Goal: Task Accomplishment & Management: Complete application form

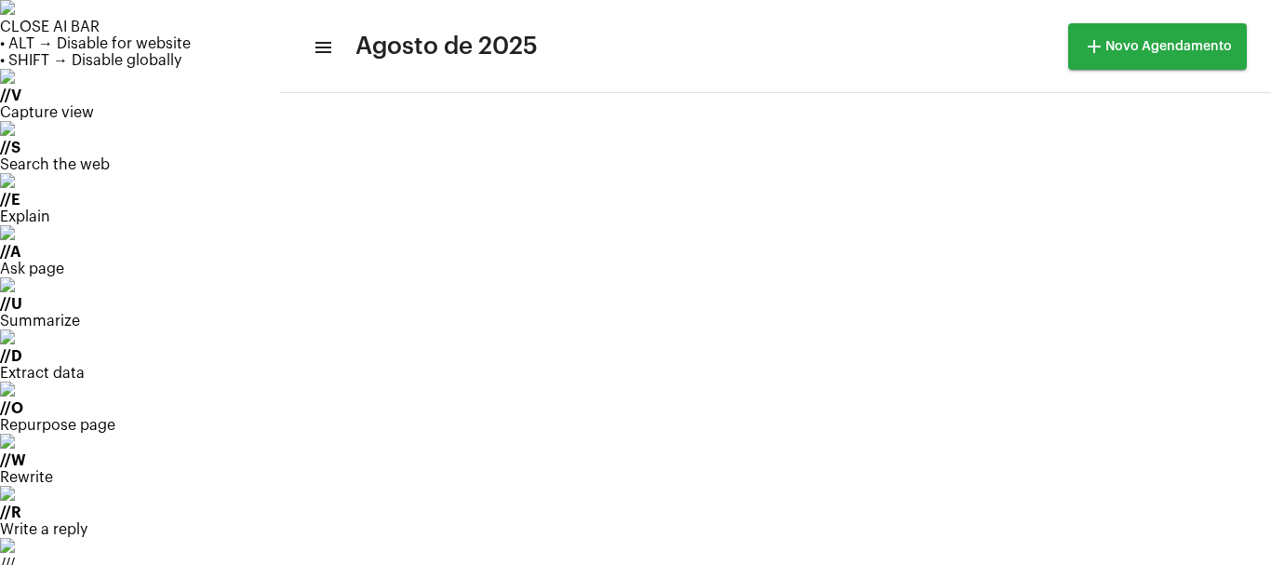
scroll to position [124, 0]
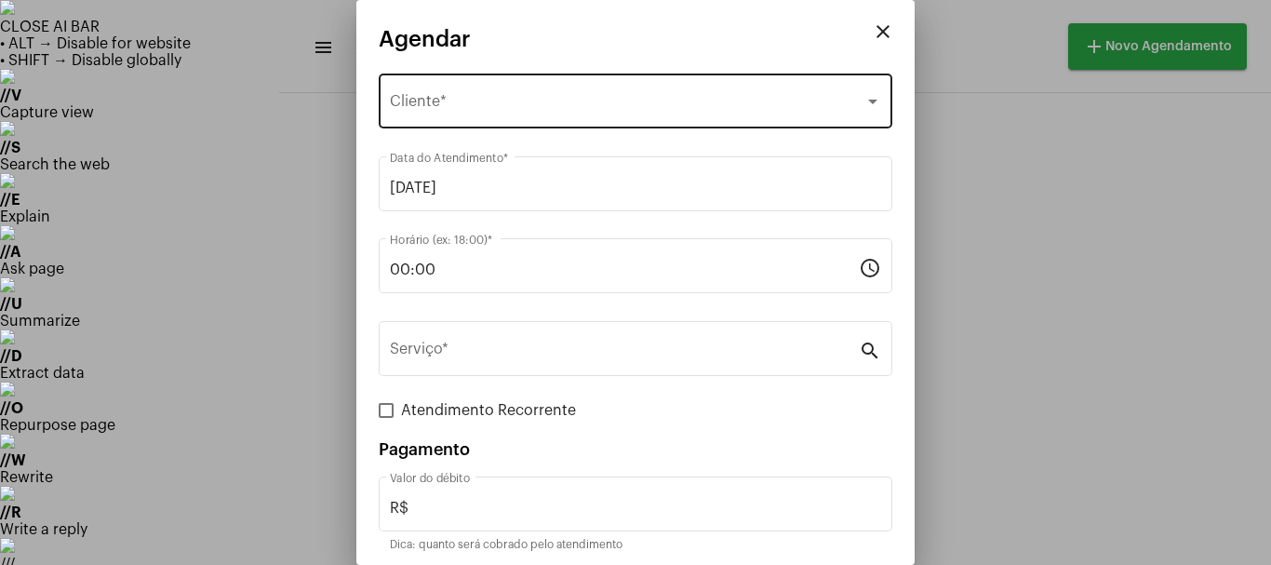
click at [430, 88] on div "Selecione o Cliente Cliente *" at bounding box center [635, 99] width 491 height 59
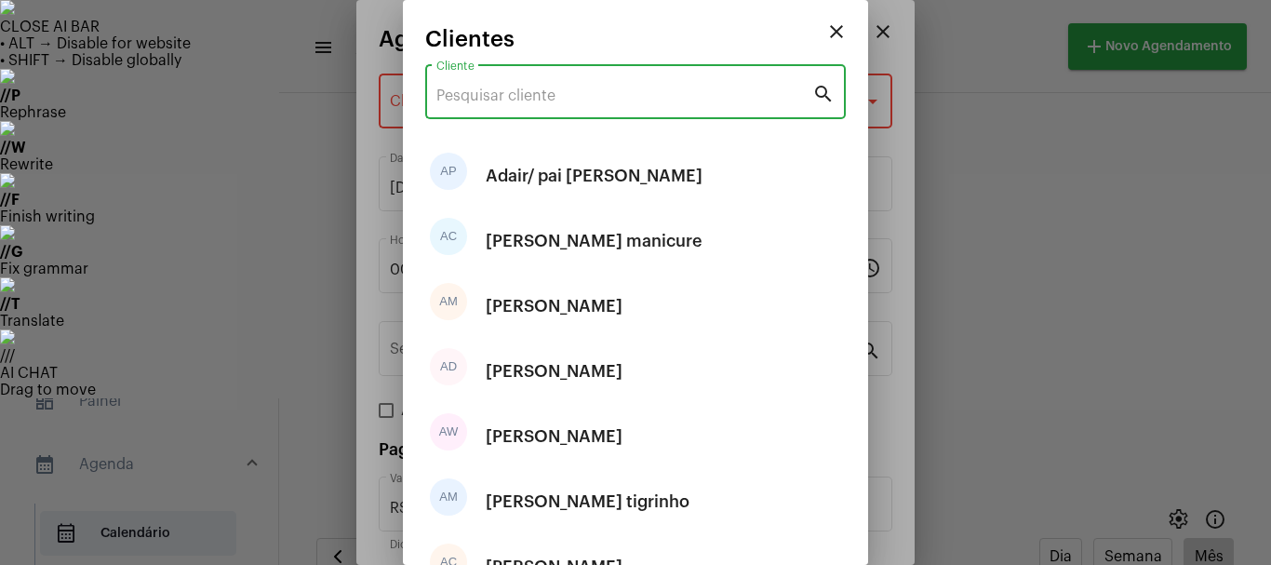
click at [475, 101] on input "Cliente" at bounding box center [625, 95] width 376 height 17
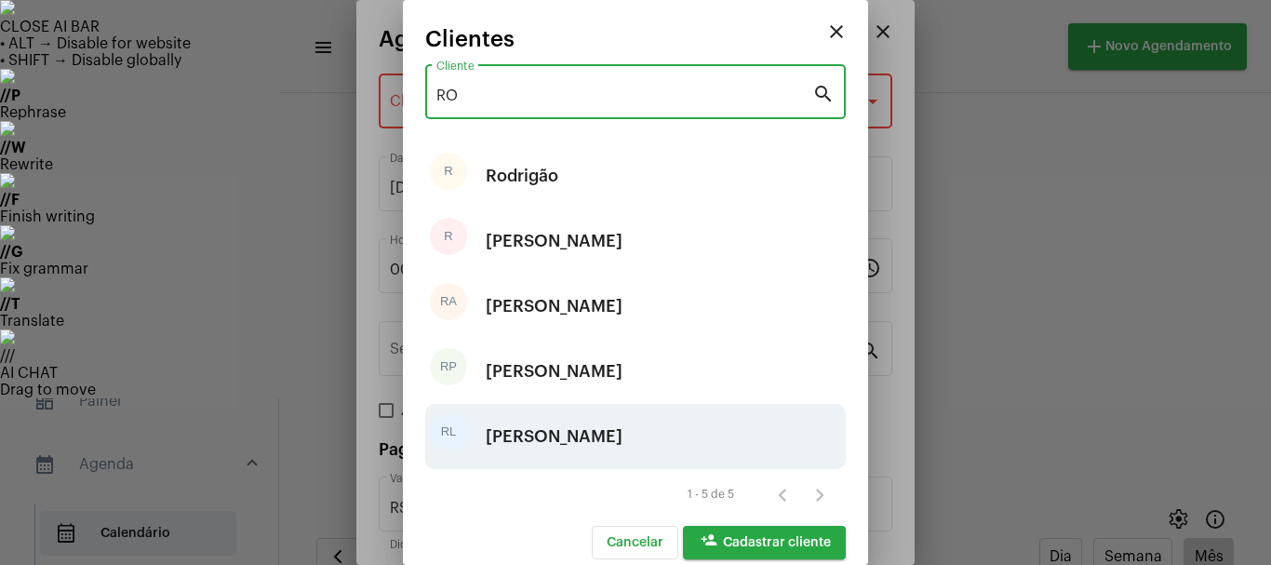
type input "RO"
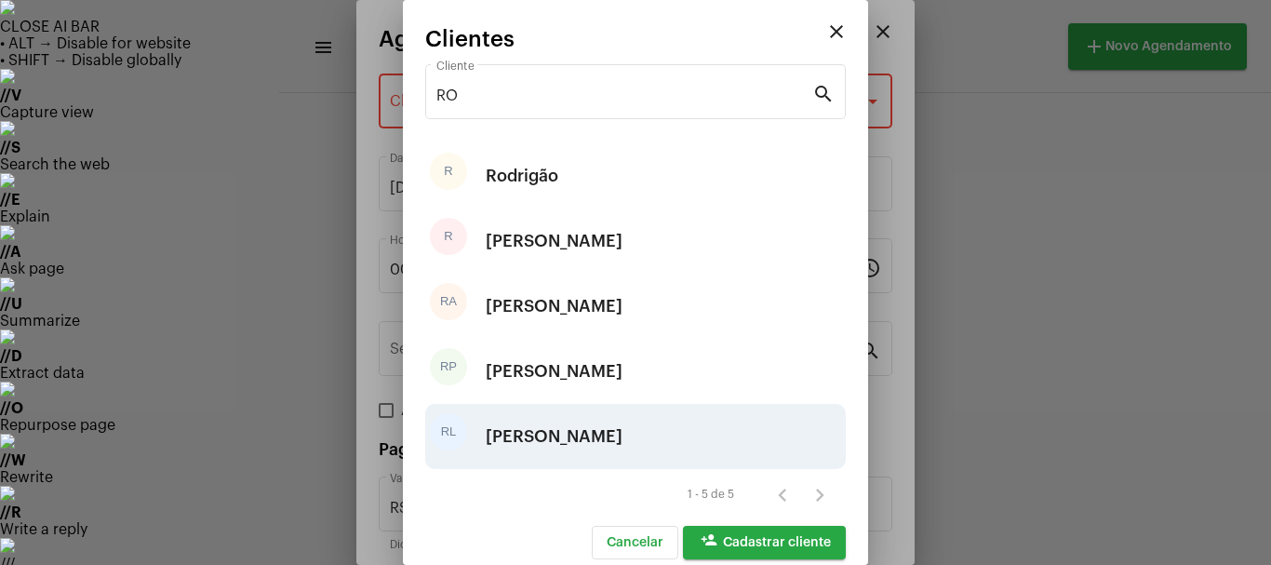
click at [525, 448] on div "[PERSON_NAME]" at bounding box center [554, 437] width 137 height 56
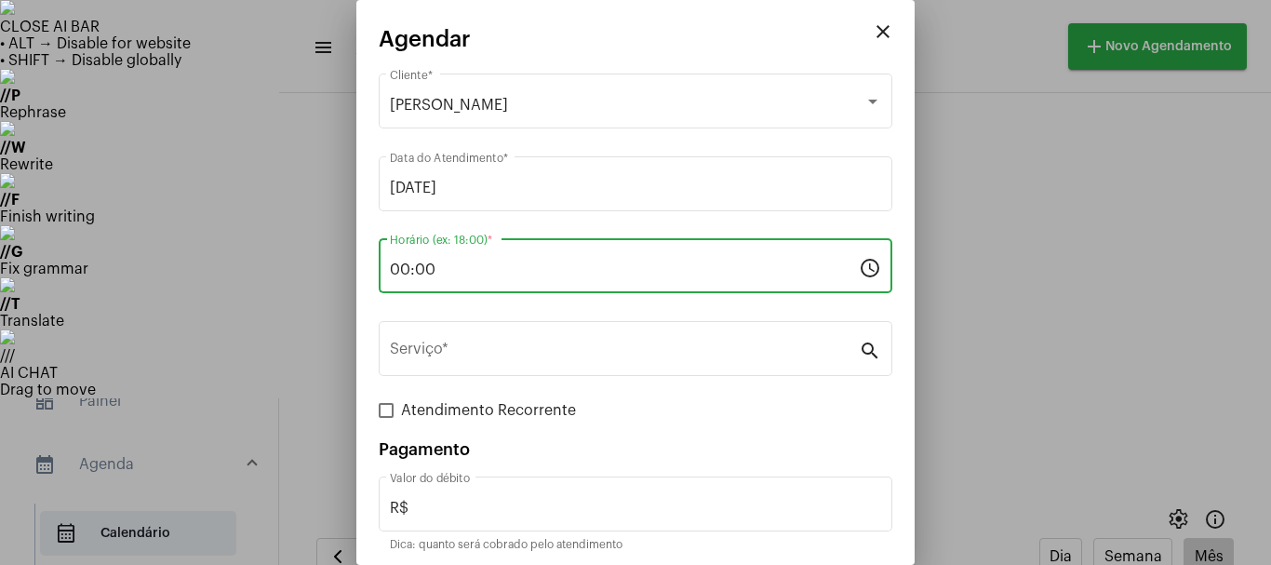
drag, startPoint x: 441, startPoint y: 266, endPoint x: 277, endPoint y: 289, distance: 165.3
click at [277, 289] on div "close Agendar [PERSON_NAME] Cliente * [DATE] Data do Atendimento * 00:00 Horári…" at bounding box center [635, 282] width 1271 height 565
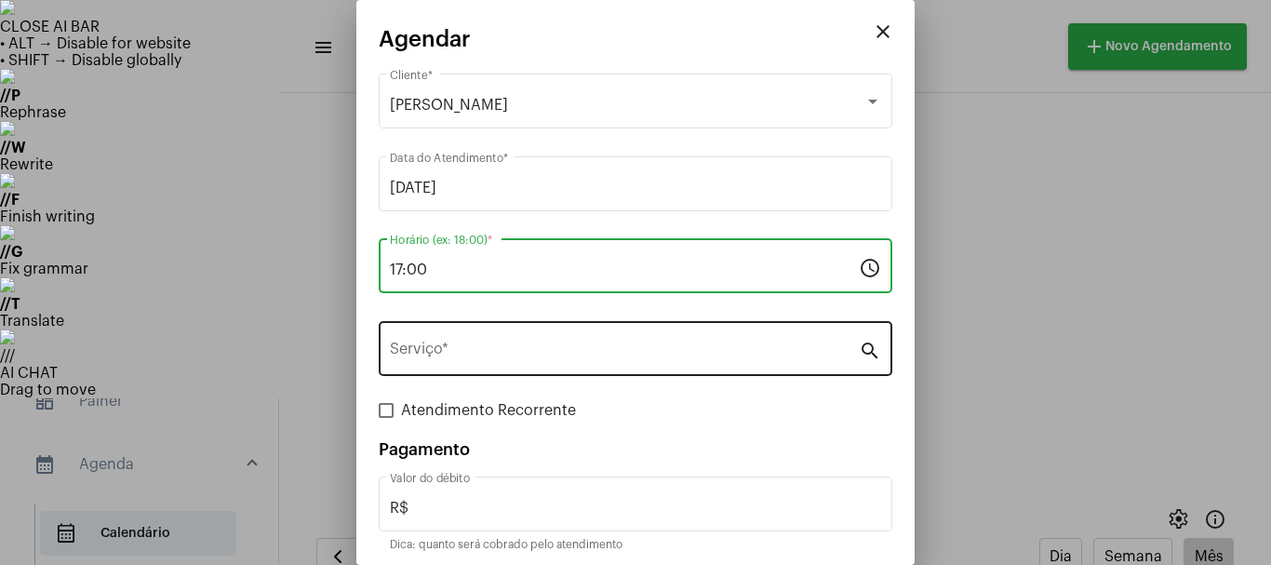
type input "17:00"
click at [470, 358] on input "Serviço *" at bounding box center [624, 352] width 469 height 17
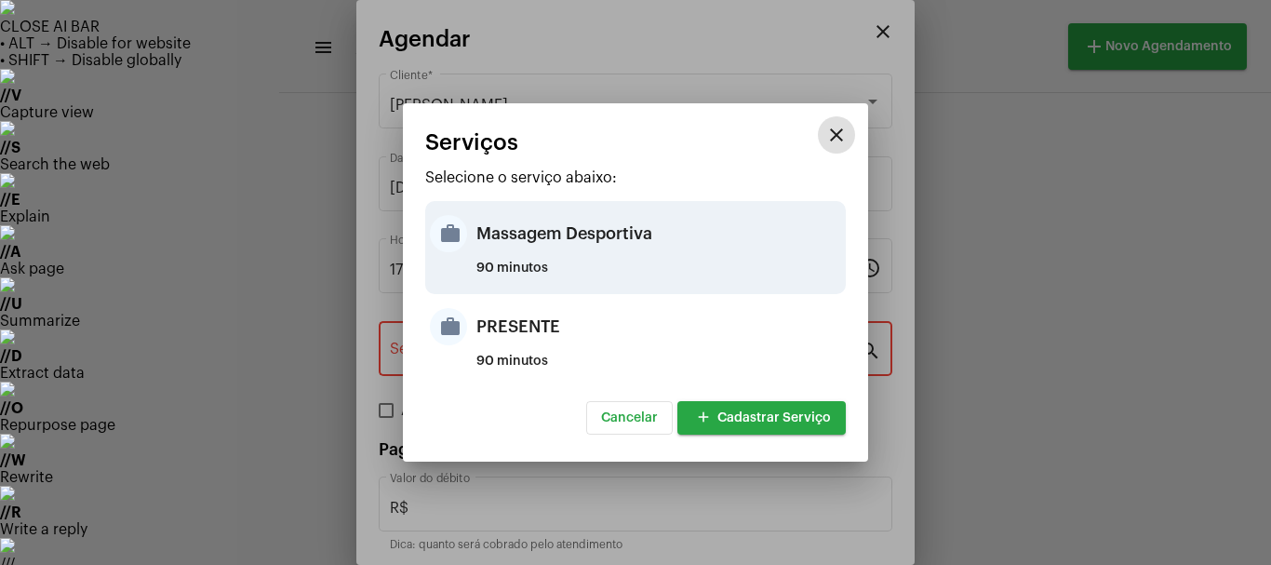
click at [543, 243] on div "Massagem Desportiva" at bounding box center [659, 234] width 365 height 56
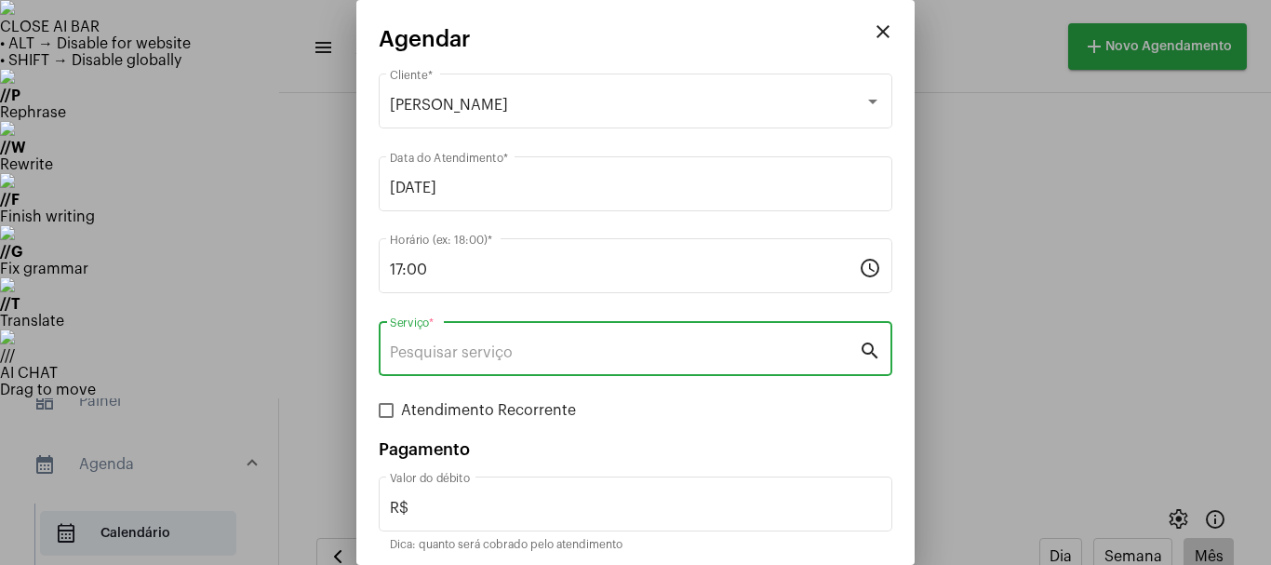
type input "Massagem Desportiva"
type input "R$ 120"
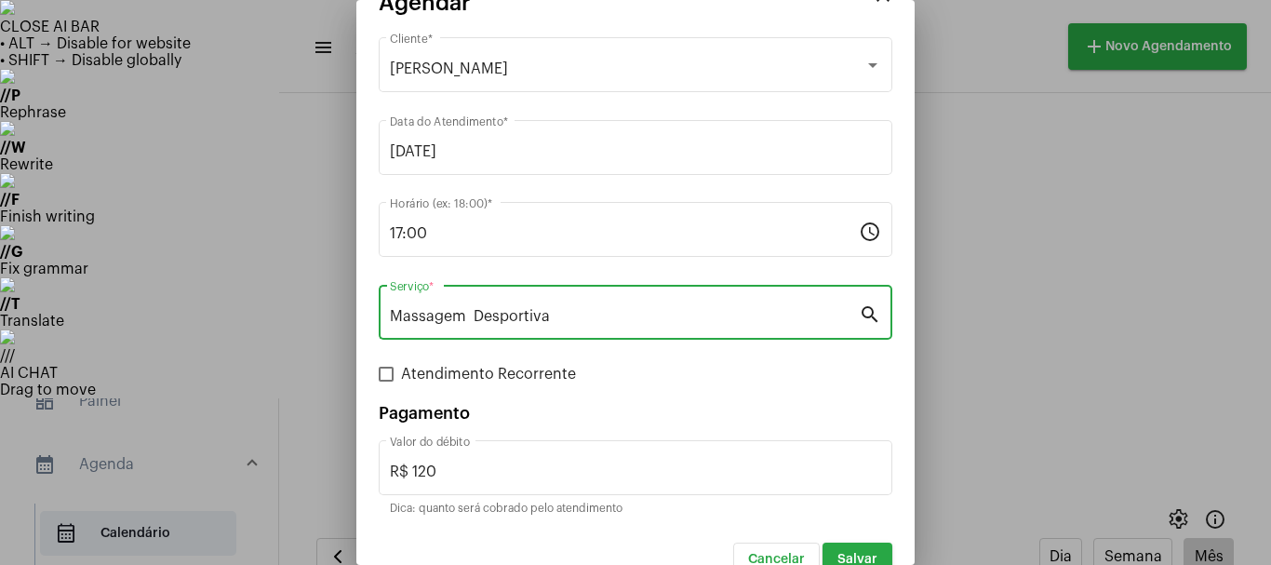
scroll to position [70, 0]
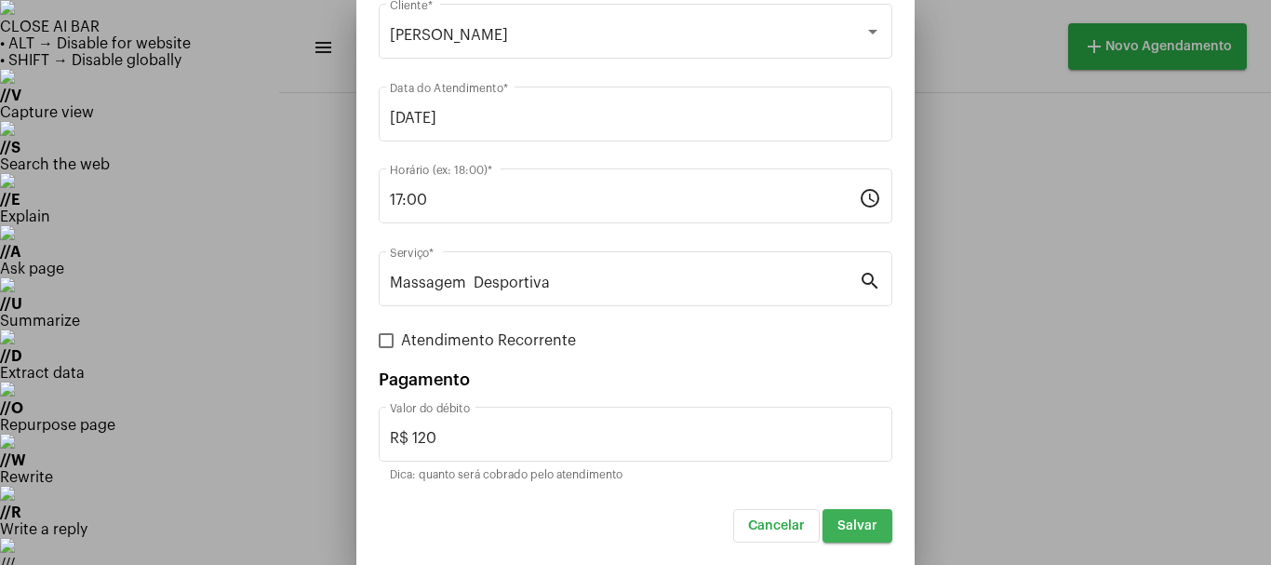
click at [838, 512] on button "Salvar" at bounding box center [858, 526] width 70 height 34
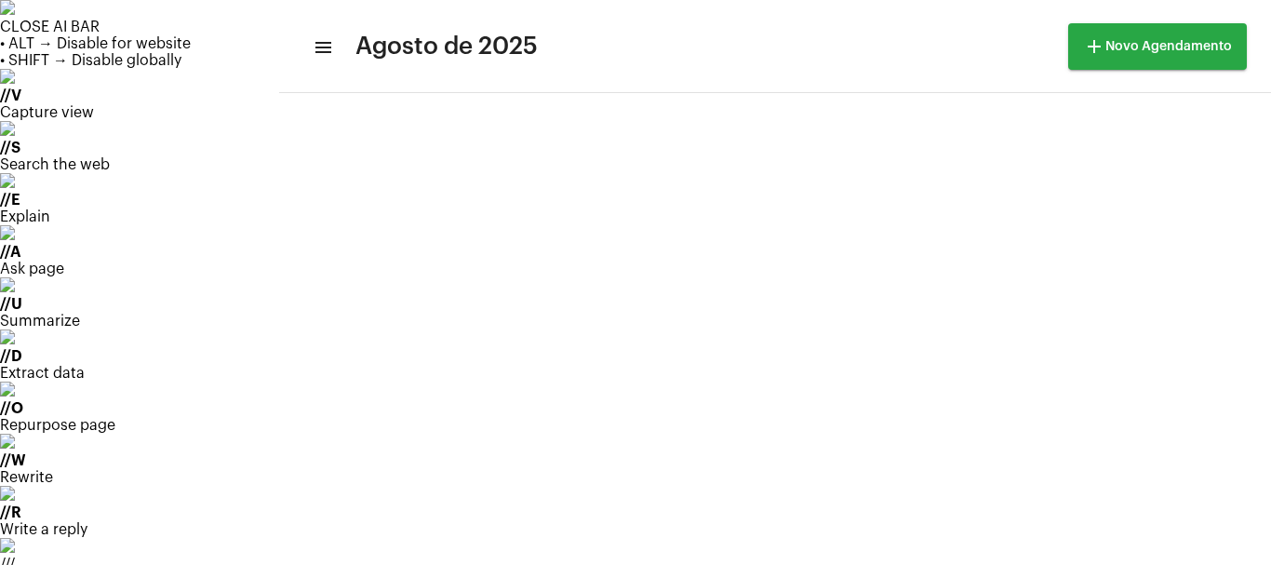
scroll to position [172, 0]
